Goal: Information Seeking & Learning: Find specific fact

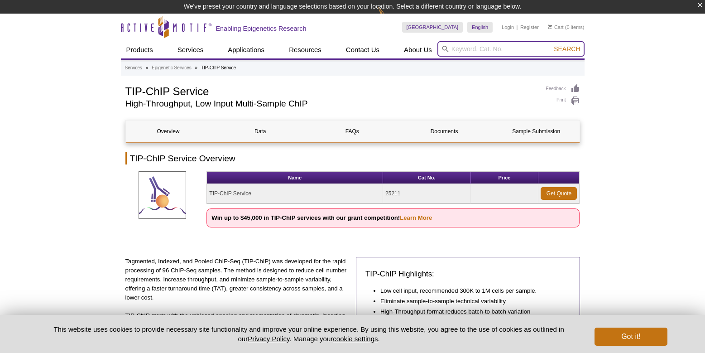
click at [503, 54] on input "search" at bounding box center [510, 48] width 147 height 15
paste input "SETD1A"
type input "SETD1A"
click at [551, 45] on button "Search" at bounding box center [567, 49] width 32 height 8
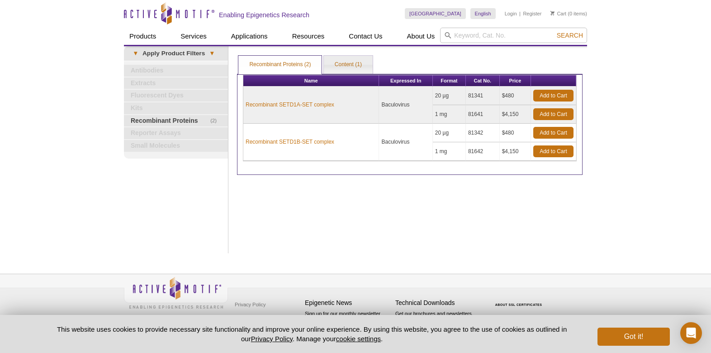
click at [439, 227] on div "Print Results Recombinant Proteins (2) Content (1) Recombinant Proteins (2) Rec…" at bounding box center [410, 149] width 355 height 207
